Goal: Find contact information: Find contact information

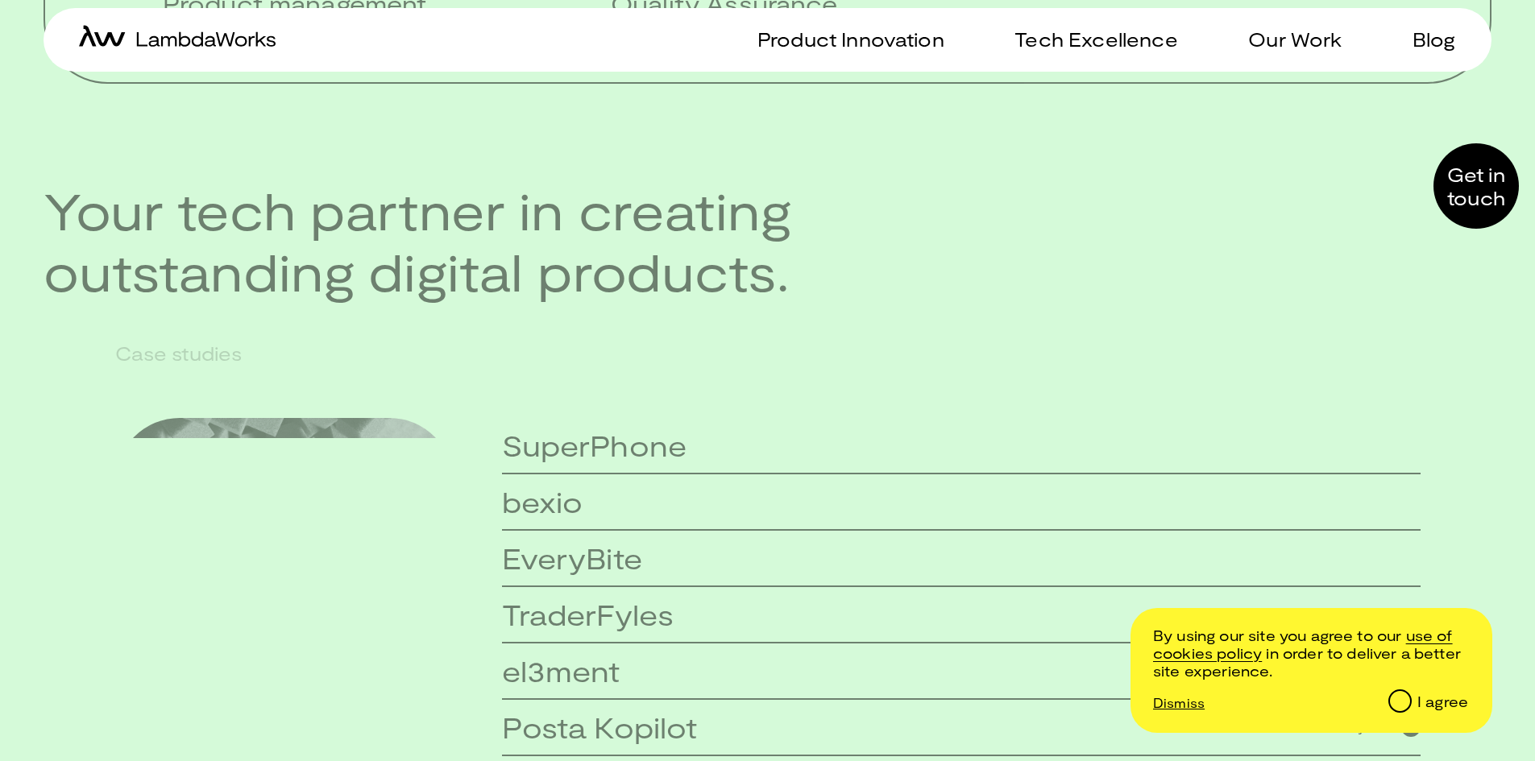
scroll to position [4209, 0]
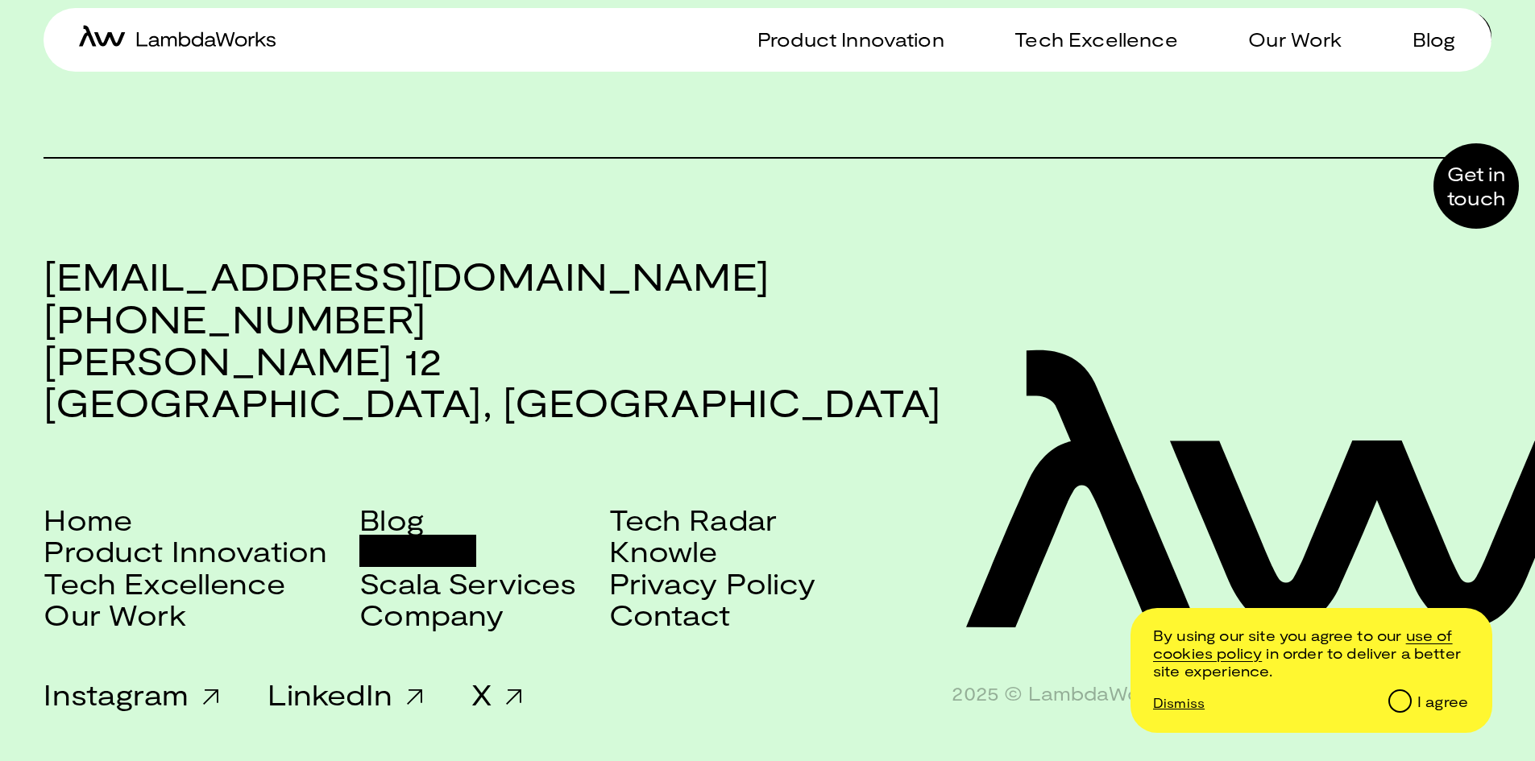
click at [416, 550] on link "Careers" at bounding box center [417, 550] width 117 height 31
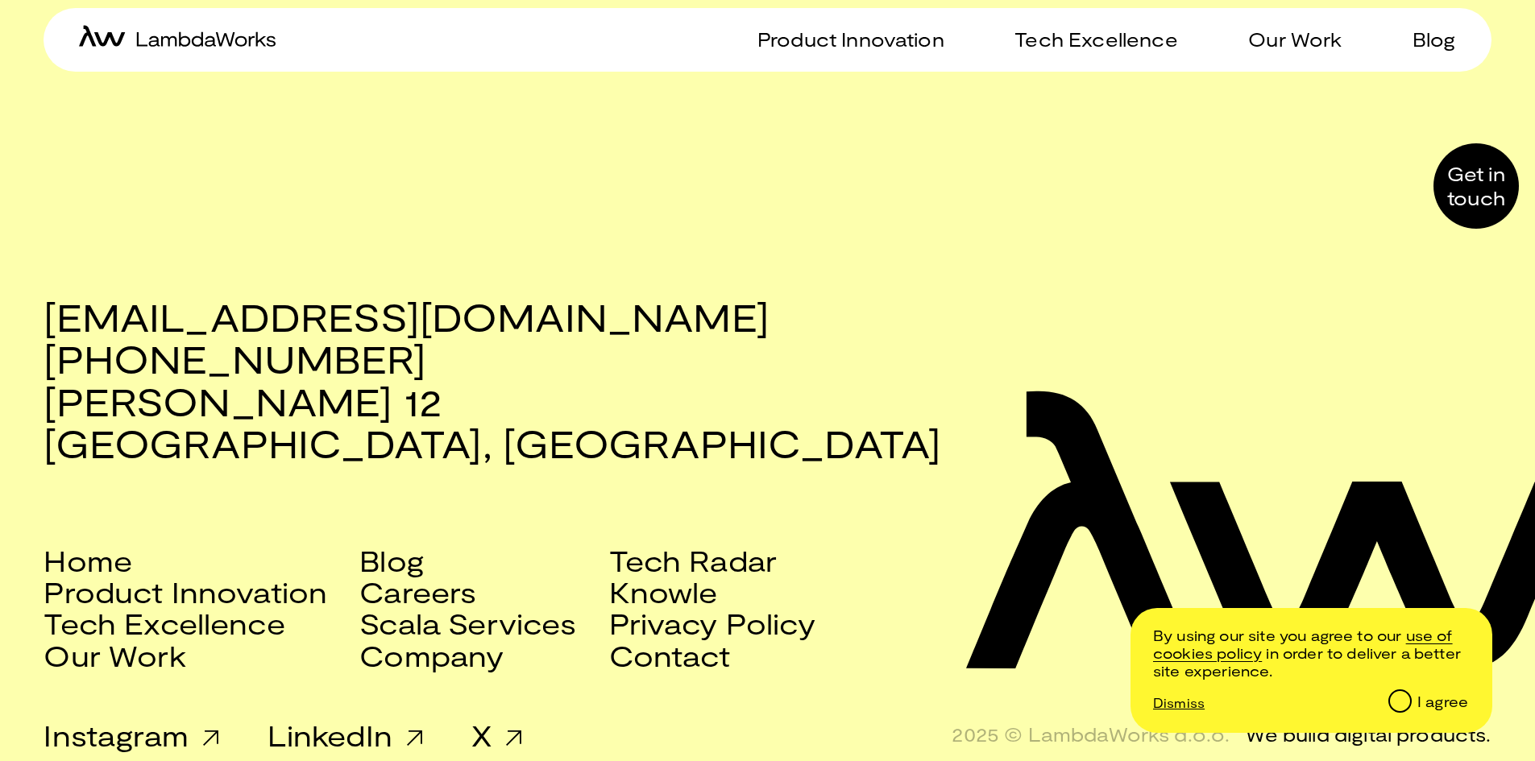
scroll to position [1981, 0]
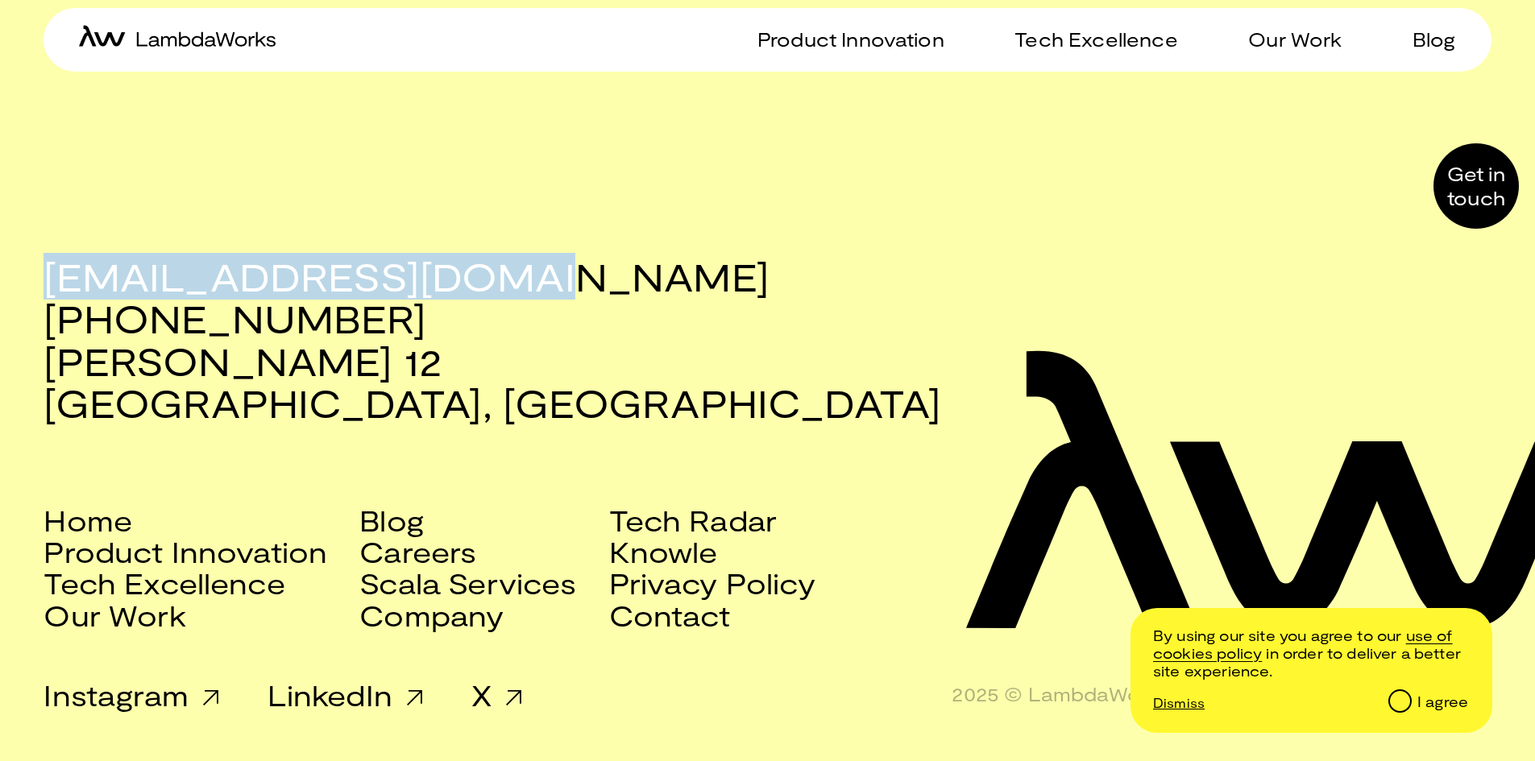
copy h3 "[EMAIL_ADDRESS][DOMAIN_NAME]"
drag, startPoint x: 52, startPoint y: 277, endPoint x: 509, endPoint y: 281, distance: 457.7
click at [509, 281] on h3 "[EMAIL_ADDRESS][DOMAIN_NAME] [PHONE_NUMBER] [PERSON_NAME][STREET_ADDRESS]" at bounding box center [767, 339] width 1447 height 169
click at [197, 575] on link "Tech Excellence" at bounding box center [164, 582] width 241 height 31
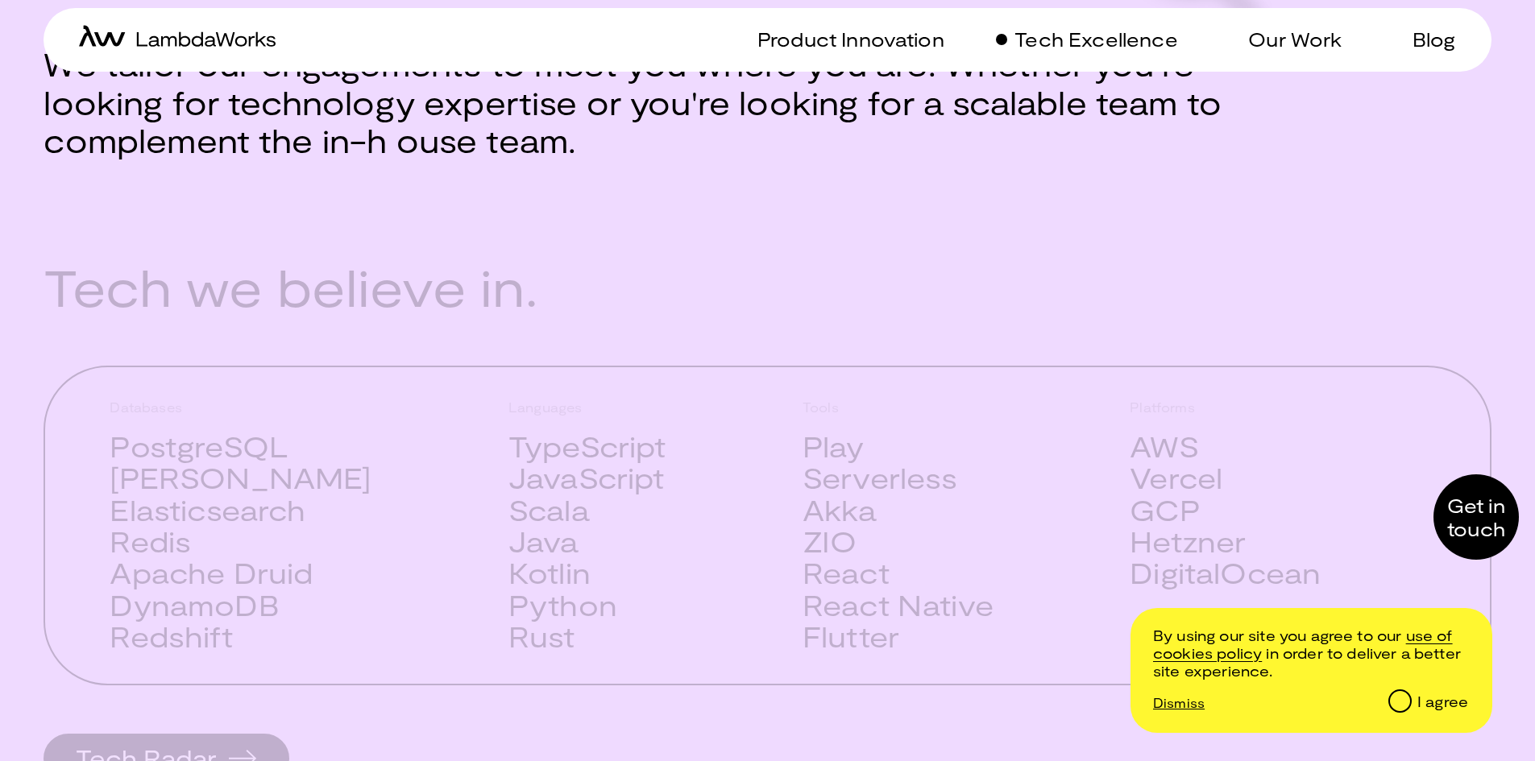
scroll to position [806, 0]
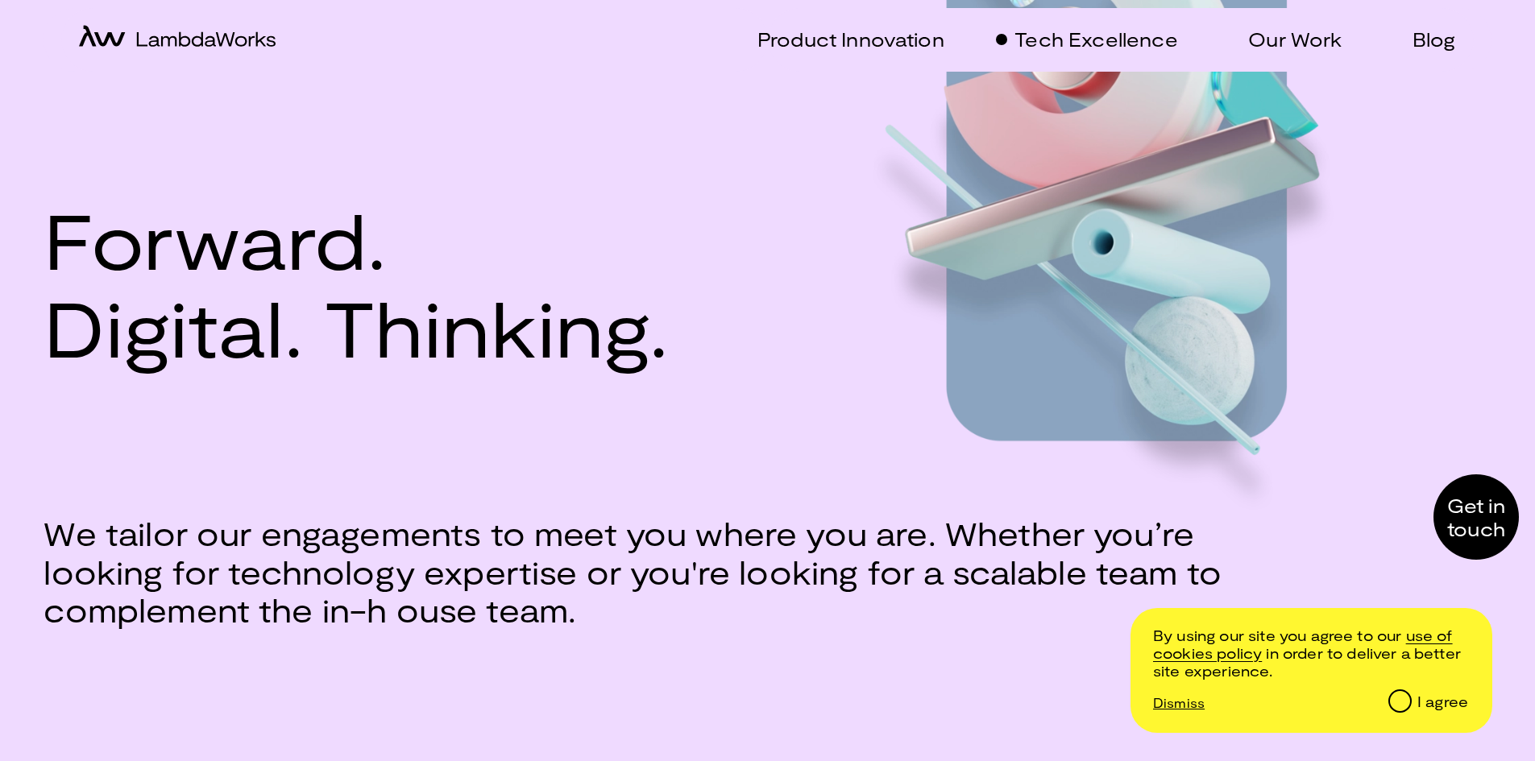
scroll to position [322, 0]
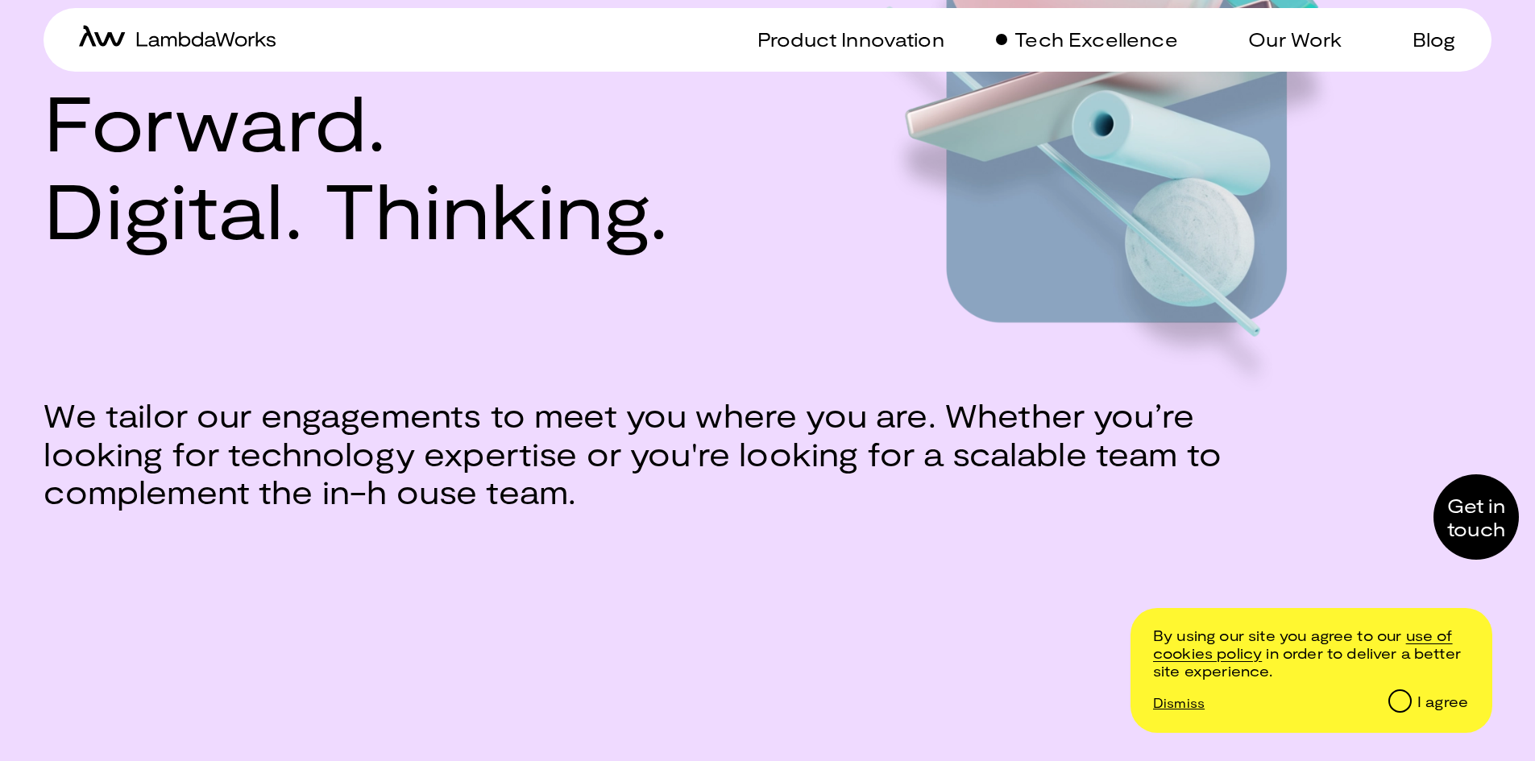
click at [1463, 505] on div at bounding box center [1476, 517] width 85 height 85
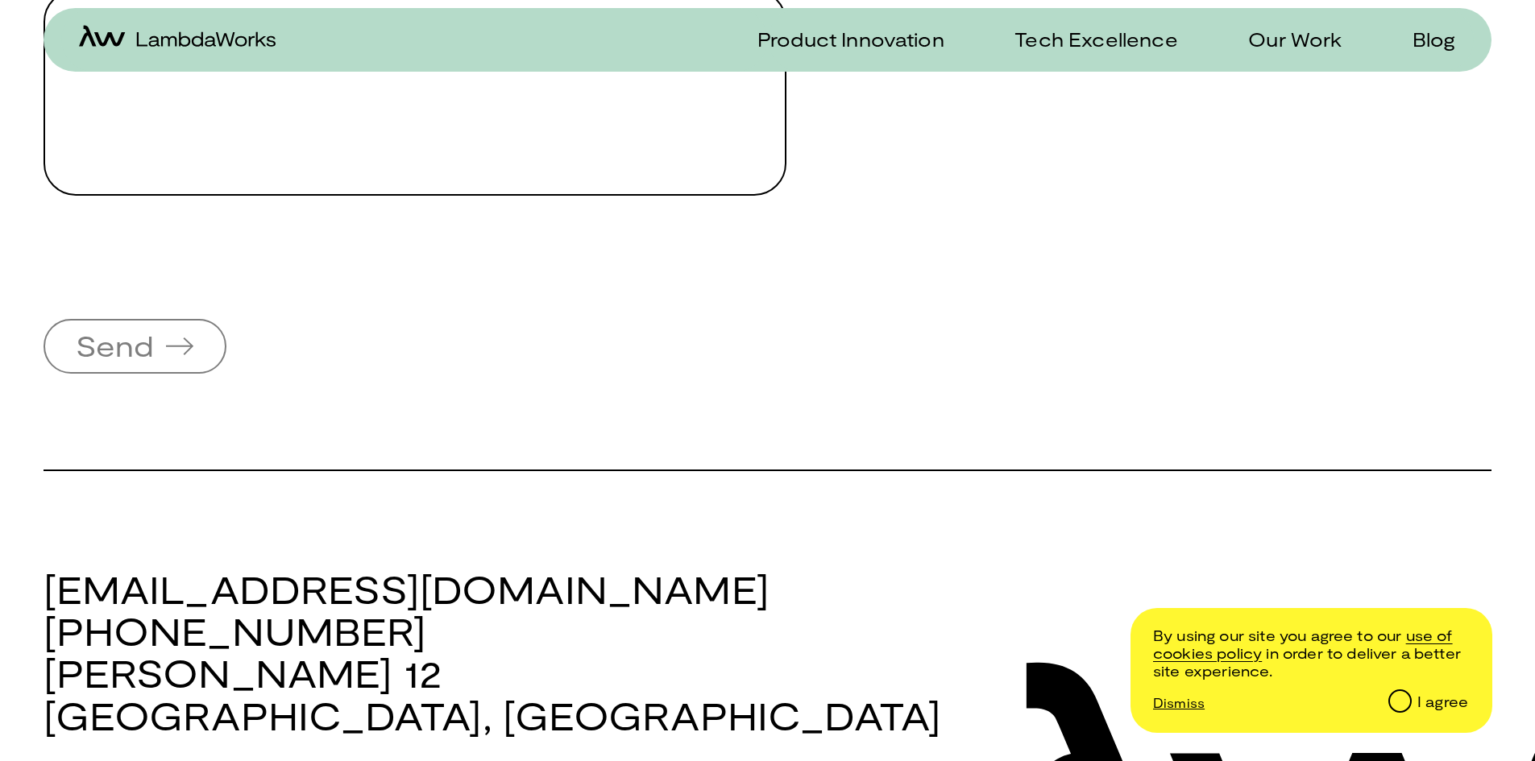
scroll to position [1181, 0]
